Goal: Check status: Check status

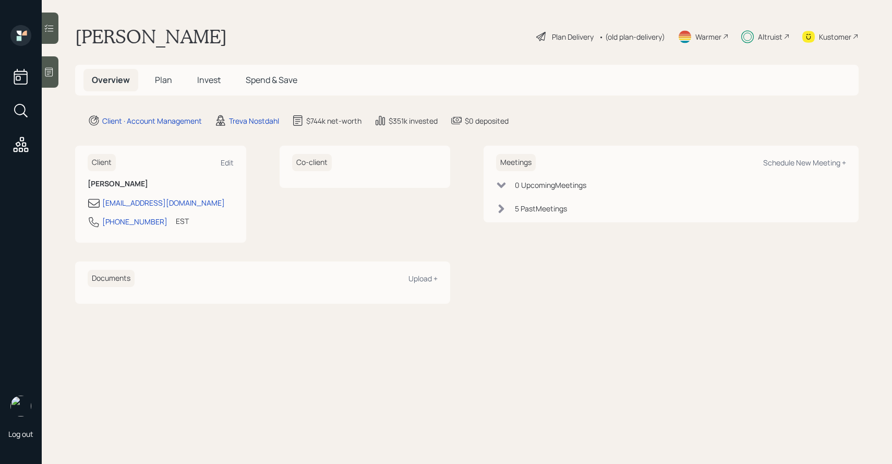
click at [49, 32] on icon at bounding box center [49, 28] width 10 height 10
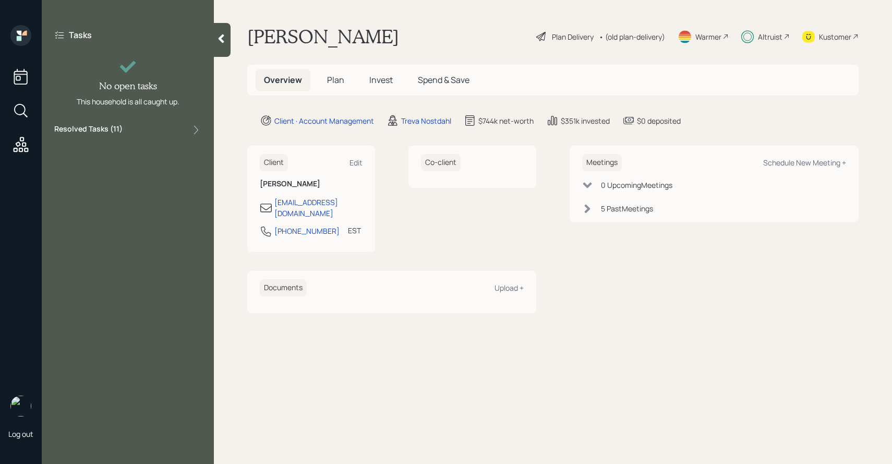
click at [129, 134] on div "Resolved Tasks ( 11 )" at bounding box center [127, 130] width 147 height 13
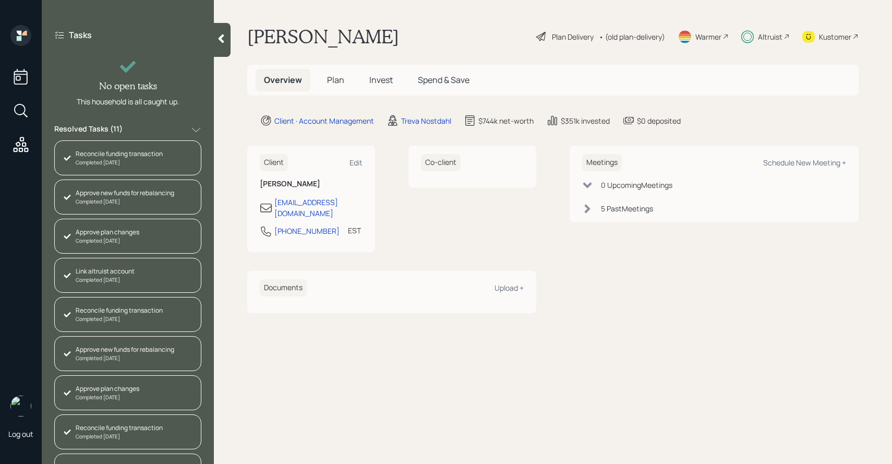
scroll to position [107, 0]
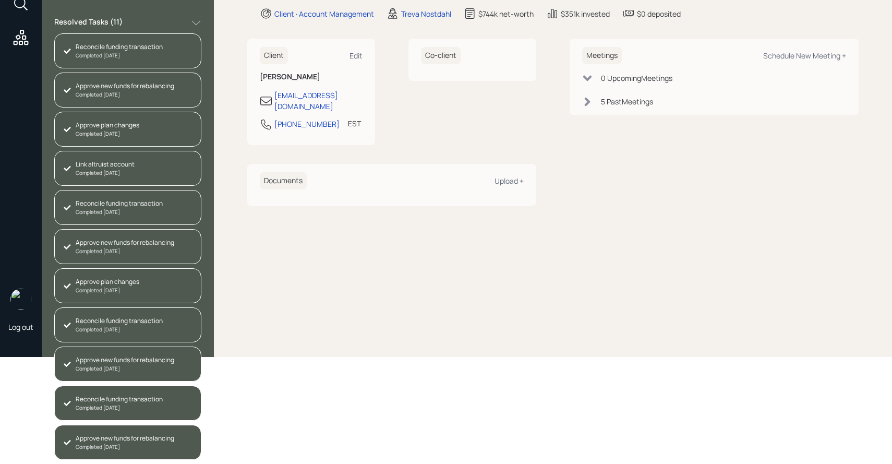
click at [130, 436] on div "Approve new funds for rebalancing" at bounding box center [125, 437] width 99 height 9
click at [123, 368] on div "Completed [DATE]" at bounding box center [125, 369] width 99 height 8
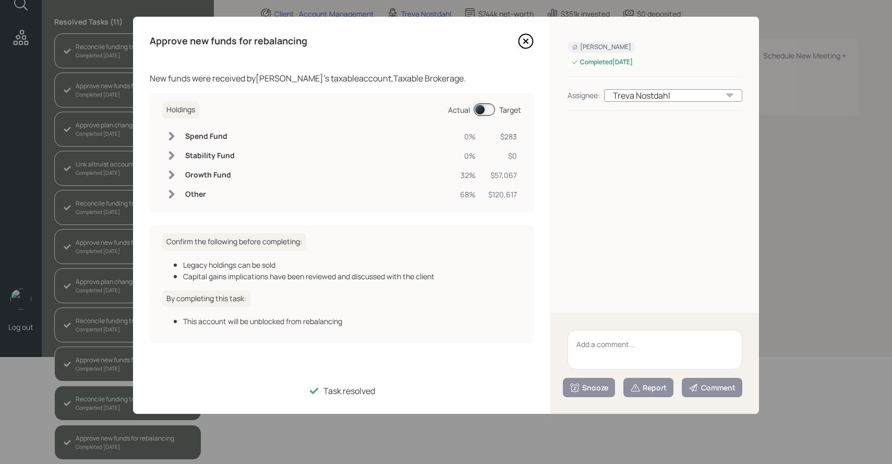
click at [485, 111] on span at bounding box center [484, 109] width 21 height 13
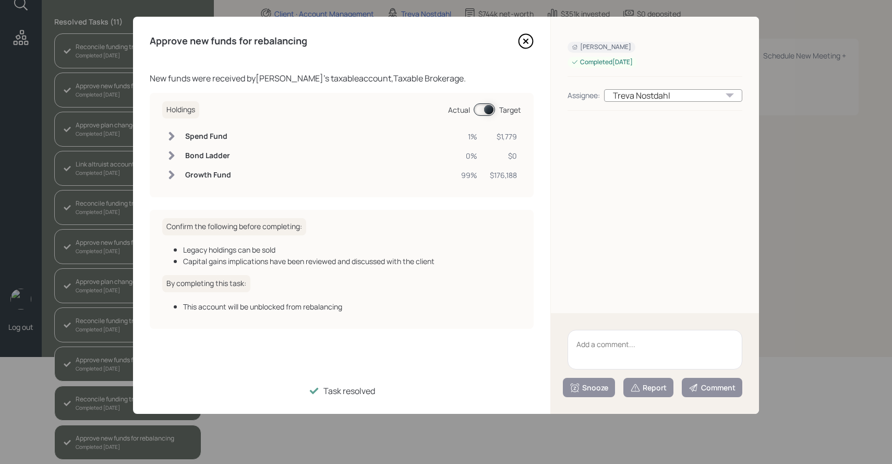
click at [485, 111] on span at bounding box center [484, 109] width 21 height 13
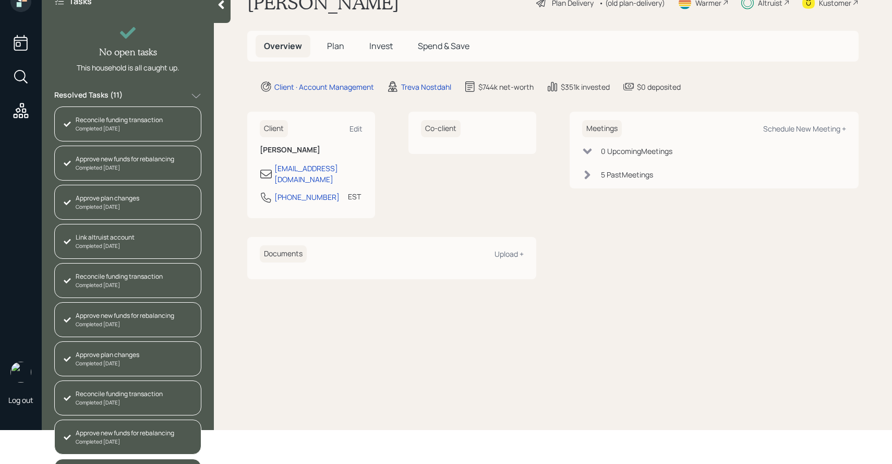
scroll to position [0, 0]
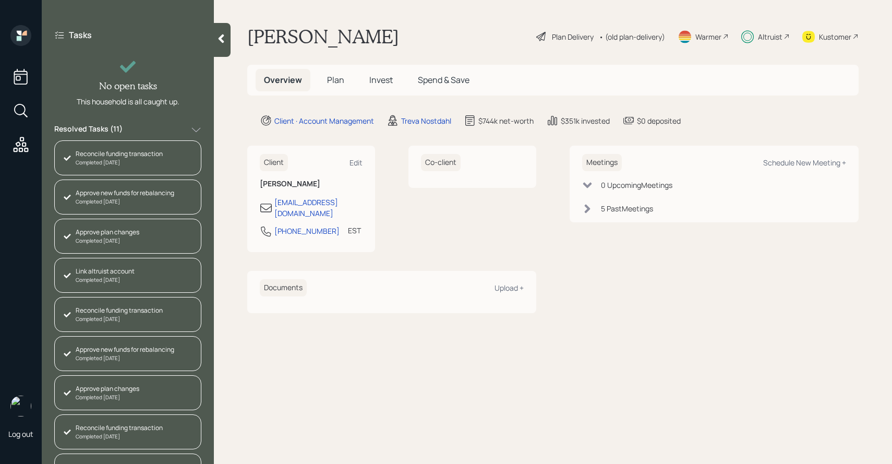
click at [375, 73] on h5 "Invest" at bounding box center [381, 80] width 40 height 22
